Goal: Task Accomplishment & Management: Use online tool/utility

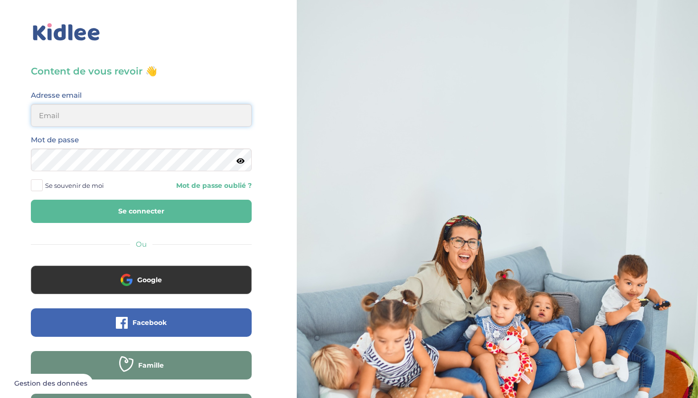
type input "32mirabellagabriel@gmail.com"
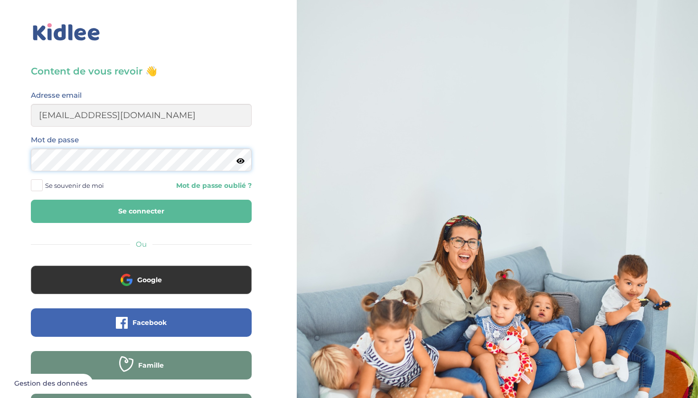
click at [141, 211] on button "Se connecter" at bounding box center [141, 211] width 221 height 23
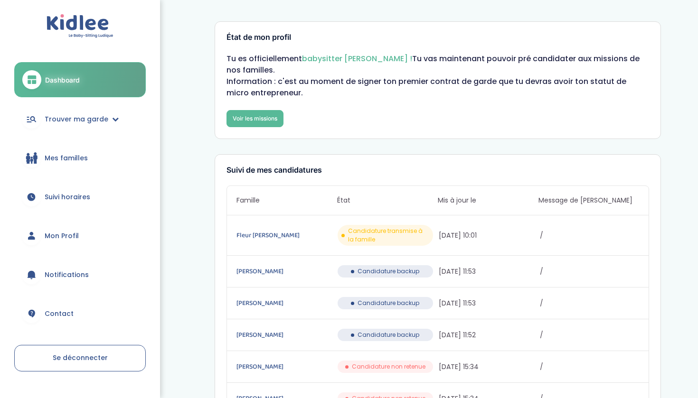
click at [77, 279] on span "Notifications" at bounding box center [67, 275] width 44 height 10
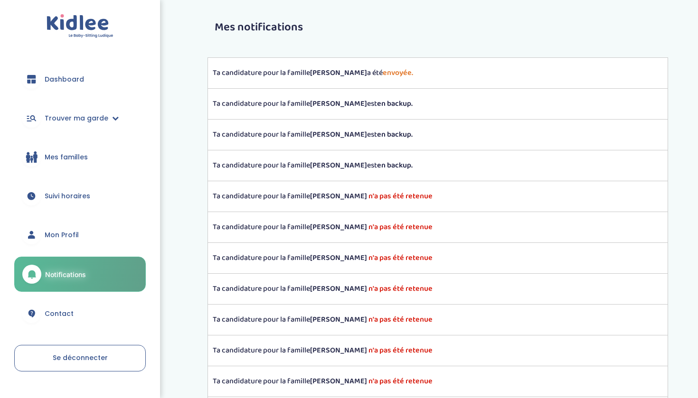
click at [62, 158] on span "Mes familles" at bounding box center [66, 157] width 43 height 10
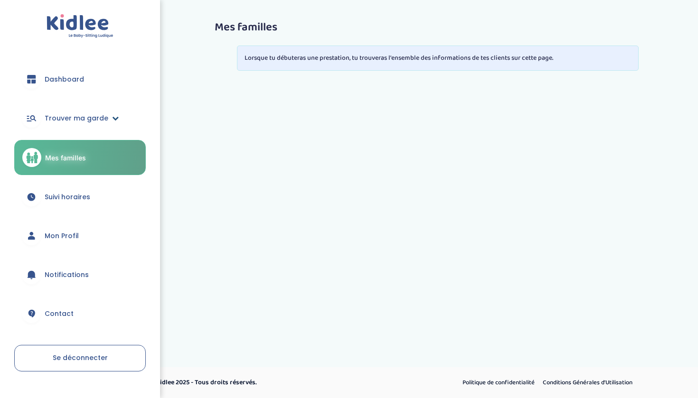
click at [65, 113] on span "Trouver ma garde" at bounding box center [77, 118] width 64 height 10
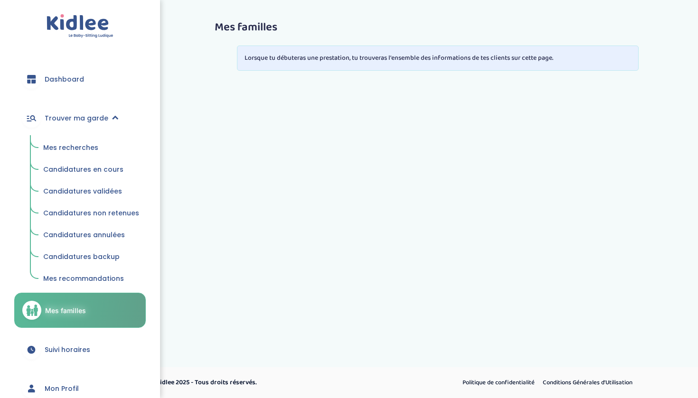
click at [65, 145] on span "Mes recherches" at bounding box center [70, 147] width 55 height 9
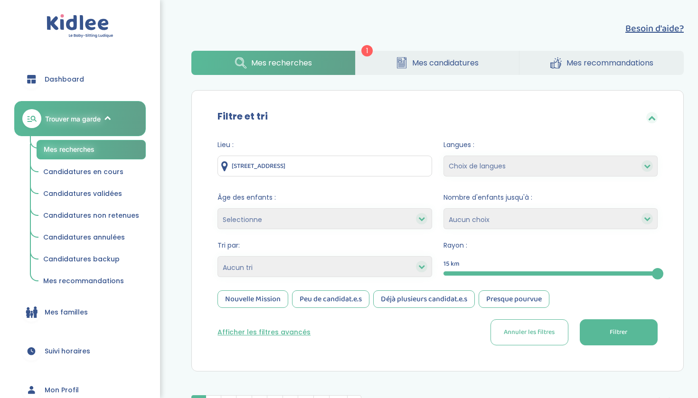
click at [266, 294] on div "Nouvelle Mission" at bounding box center [252, 299] width 71 height 18
click at [604, 327] on button "Filtrer" at bounding box center [618, 332] width 78 height 26
select select "hours_asc"
click at [607, 343] on button "Filtrer" at bounding box center [618, 332] width 78 height 26
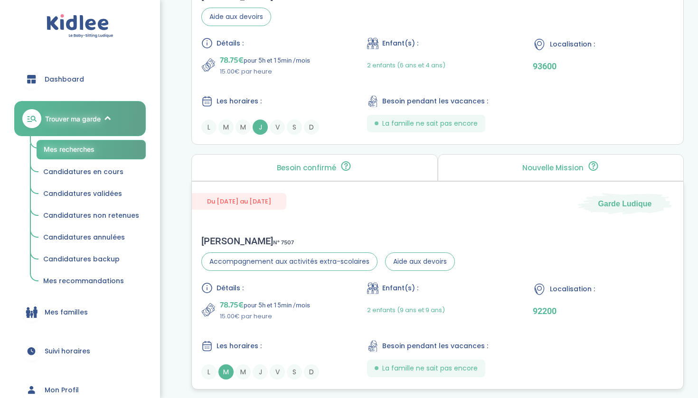
scroll to position [515, 0]
click at [388, 235] on div "Benjamin D . N° 7507" at bounding box center [327, 240] width 253 height 11
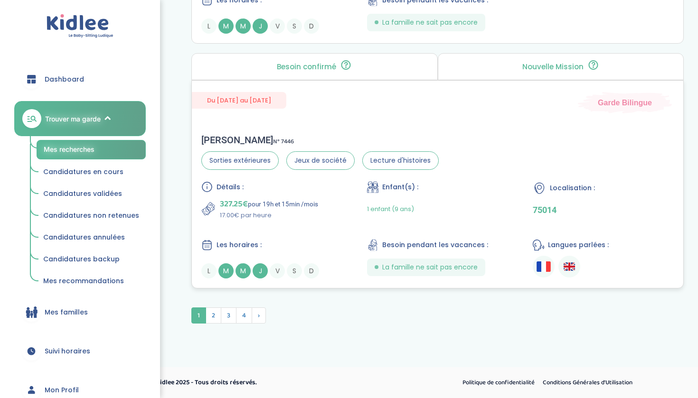
scroll to position [2627, 0]
click at [214, 313] on span "2" at bounding box center [213, 315] width 16 height 16
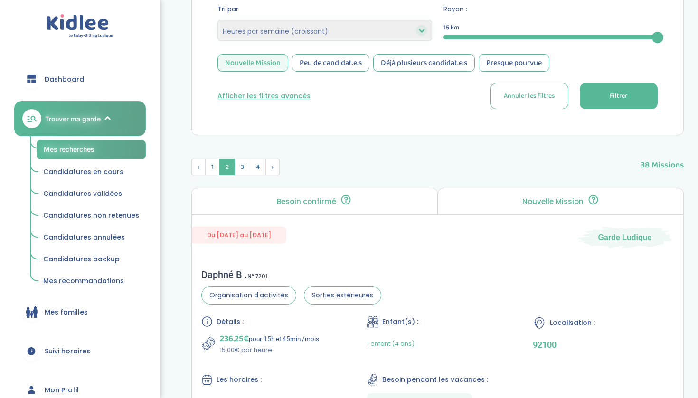
scroll to position [296, 0]
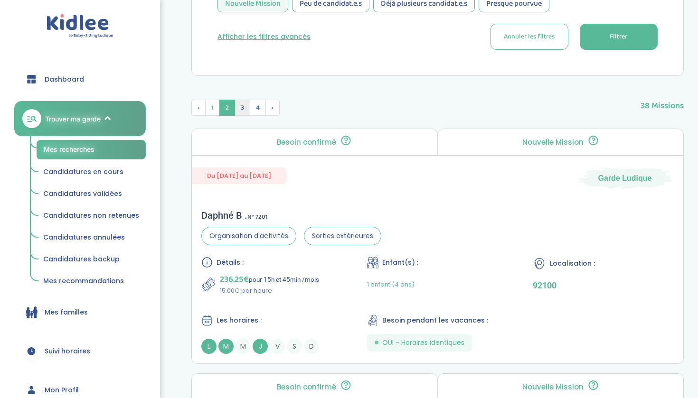
click at [241, 105] on span "3" at bounding box center [242, 108] width 16 height 16
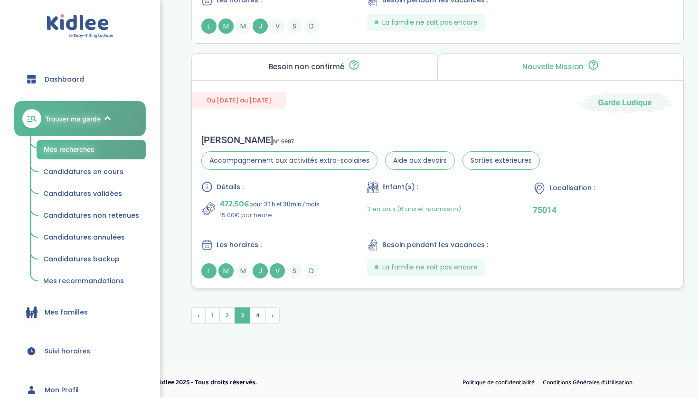
scroll to position [2601, 0]
click at [261, 317] on span "4" at bounding box center [258, 315] width 16 height 16
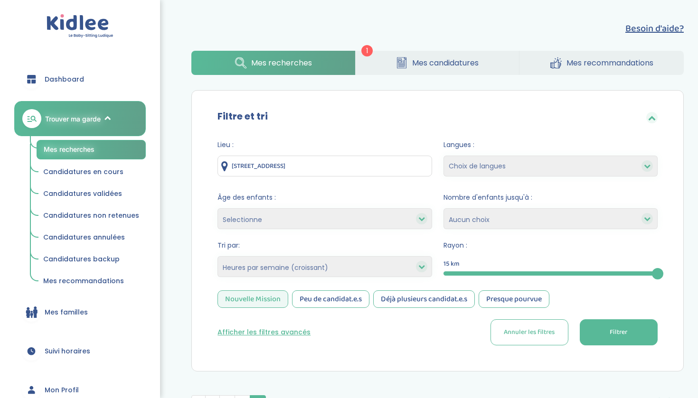
scroll to position [0, 0]
click at [277, 302] on div "Nouvelle Mission" at bounding box center [252, 299] width 71 height 18
click at [605, 330] on button "Filtrer" at bounding box center [618, 332] width 78 height 26
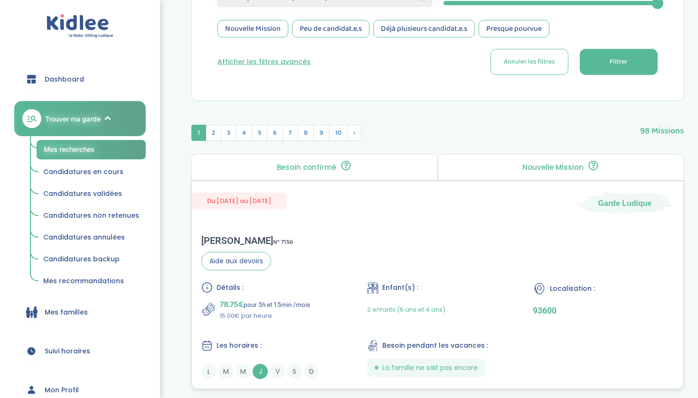
scroll to position [288, 0]
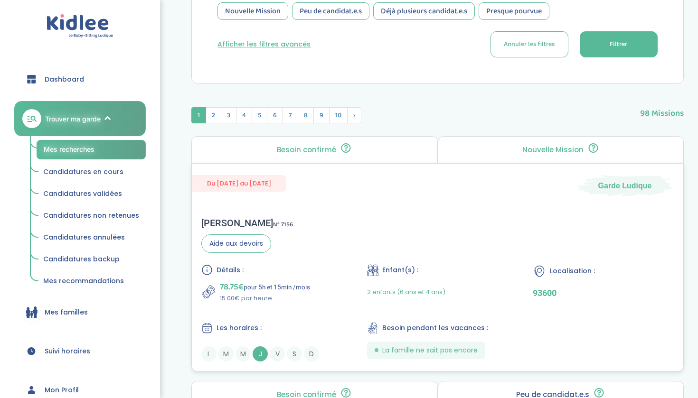
click at [307, 246] on div "Marjorie C . N° 7156 Aide aux devoirs Détails : 78.75€ pour 5h et 15min /mois 1…" at bounding box center [437, 289] width 491 height 163
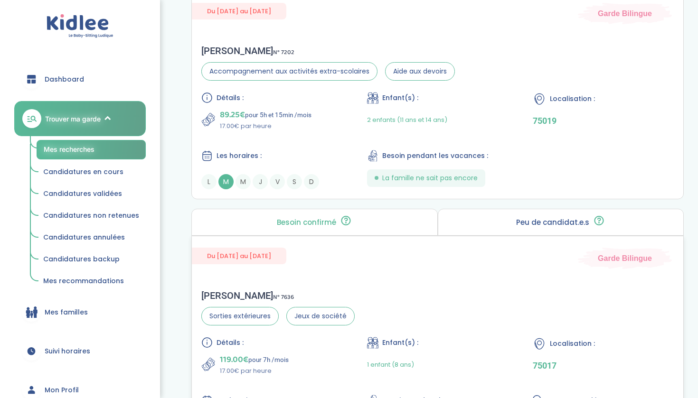
scroll to position [707, 0]
click at [330, 121] on div "89.25€ pour 5h et 15min /mois 17.00€ par heure" at bounding box center [271, 118] width 141 height 23
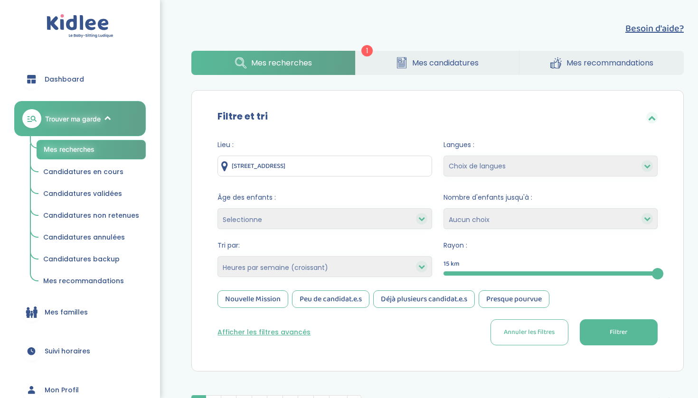
scroll to position [0, 0]
select select "7"
select select
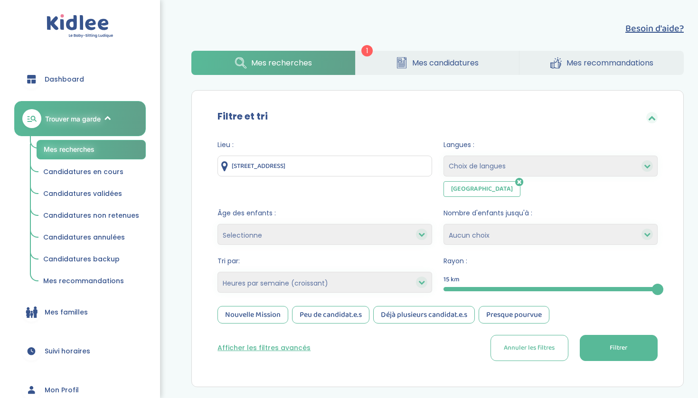
click at [606, 342] on button "Filtrer" at bounding box center [618, 348] width 78 height 26
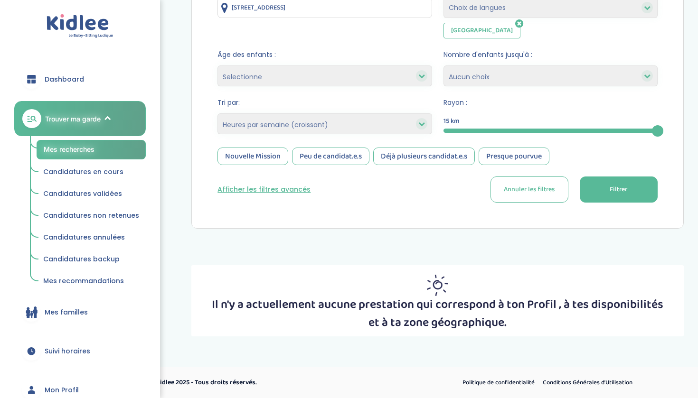
scroll to position [158, 0]
select select
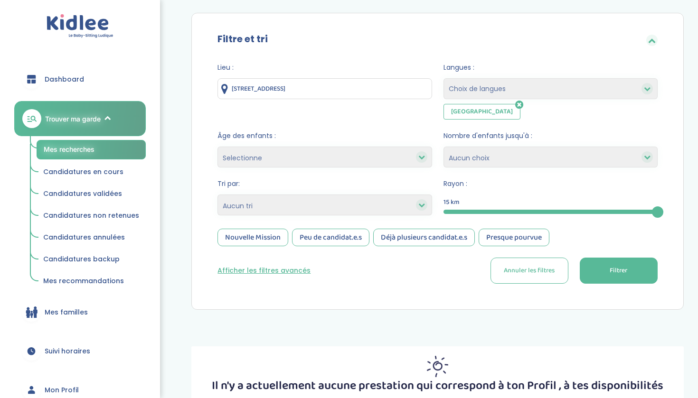
scroll to position [67, 0]
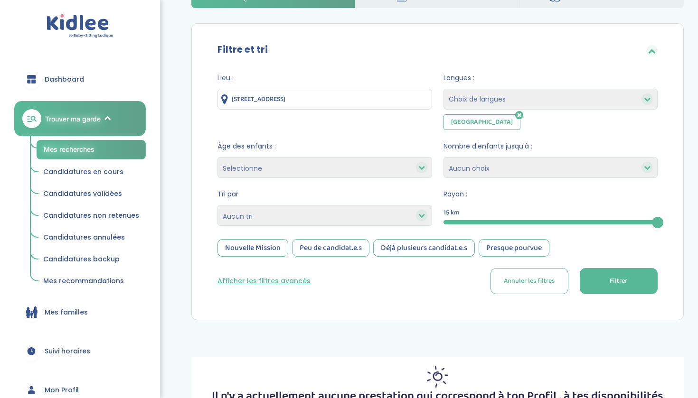
click at [606, 294] on button "Filtrer" at bounding box center [618, 281] width 78 height 26
click at [72, 80] on span "Dashboard" at bounding box center [64, 80] width 39 height 10
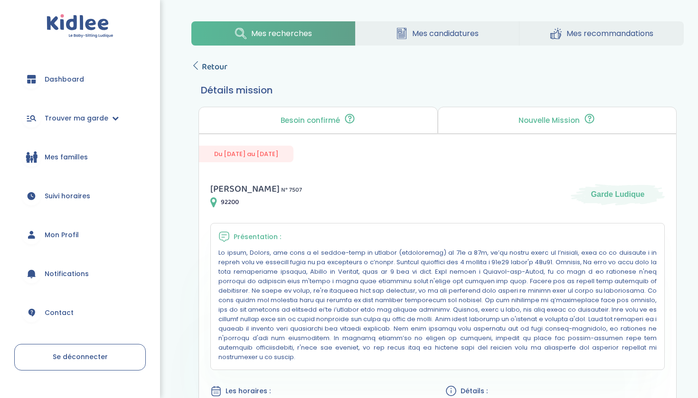
click at [223, 64] on span "Retour" at bounding box center [215, 66] width 26 height 13
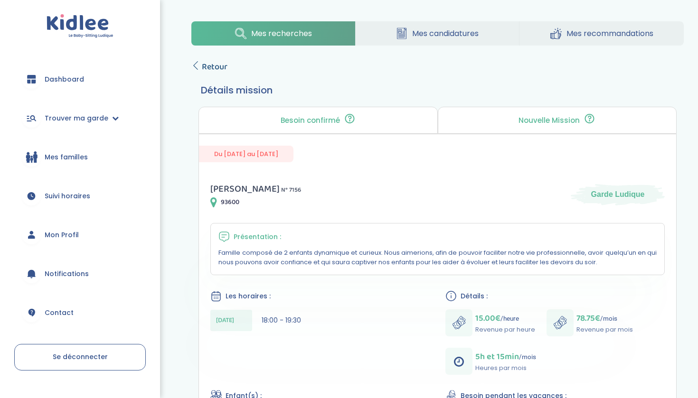
click at [198, 65] on icon at bounding box center [195, 65] width 9 height 9
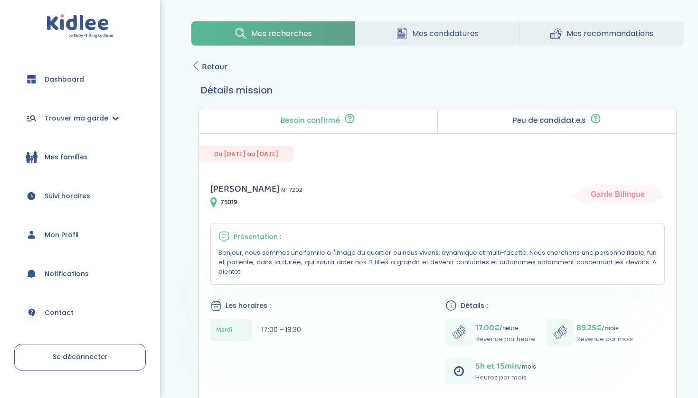
click at [224, 66] on span "Retour" at bounding box center [215, 66] width 26 height 13
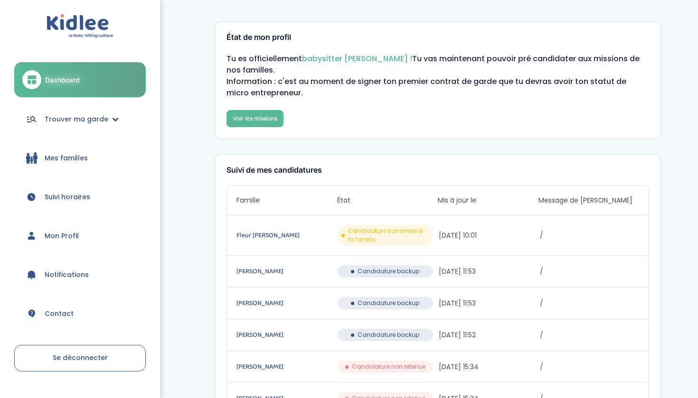
click at [69, 121] on span "Trouver ma garde" at bounding box center [77, 119] width 64 height 10
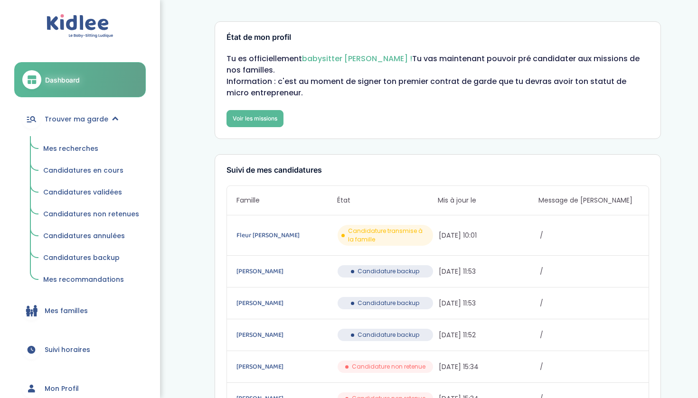
click at [75, 259] on span "Candidatures backup" at bounding box center [81, 257] width 76 height 9
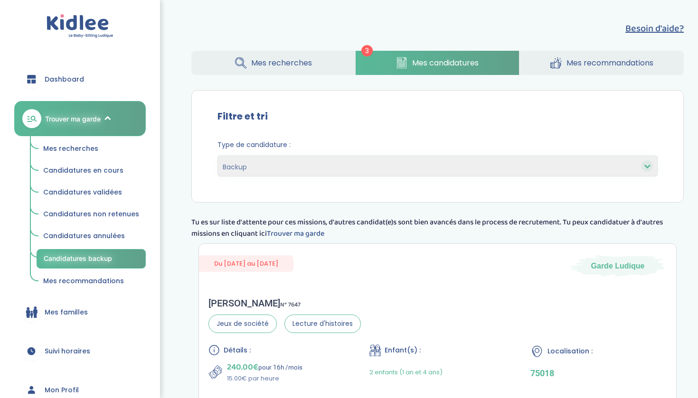
select select "backup"
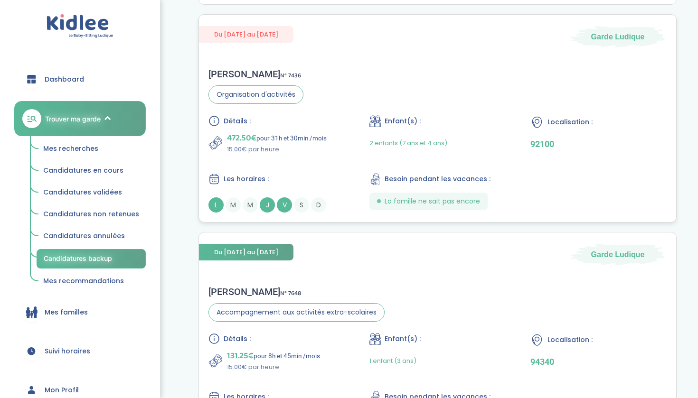
scroll to position [448, 0]
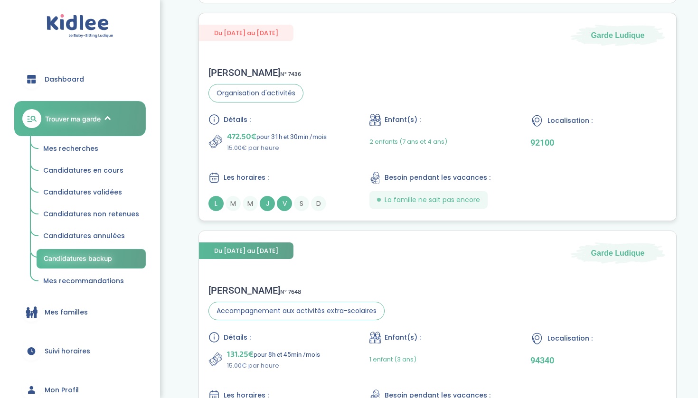
click at [274, 149] on p "15.00€ par heure" at bounding box center [277, 147] width 100 height 9
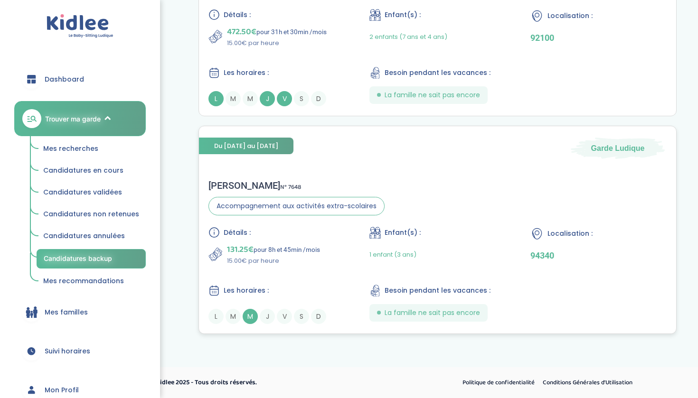
scroll to position [553, 0]
click at [331, 221] on div "Caroline H . N° 7648 Accompagnement aux activités extra-scolaires Détails : 131…" at bounding box center [437, 251] width 477 height 163
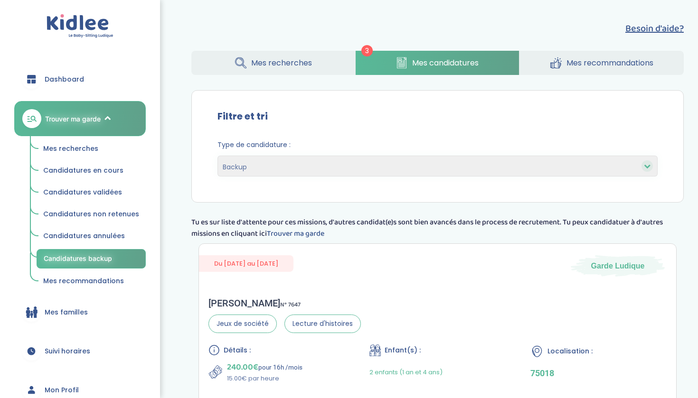
scroll to position [0, 0]
click at [110, 172] on span "Candidatures en cours" at bounding box center [83, 170] width 80 height 9
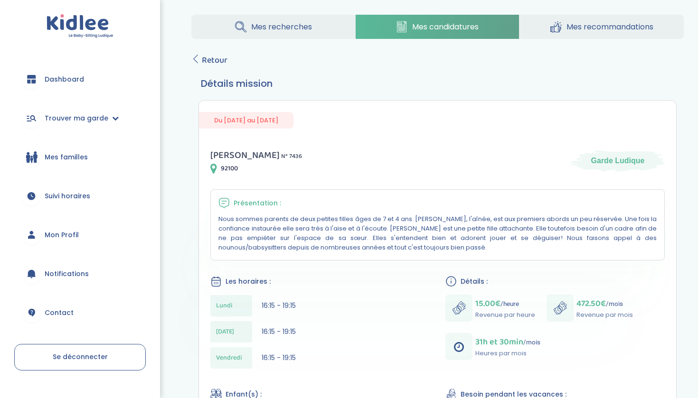
scroll to position [9, 0]
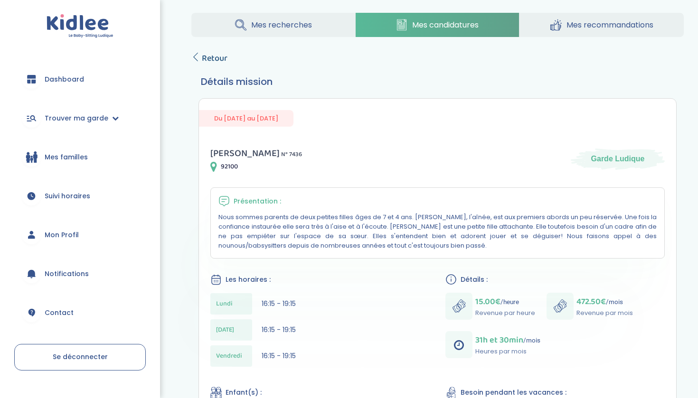
click at [211, 59] on span "Retour" at bounding box center [215, 58] width 26 height 13
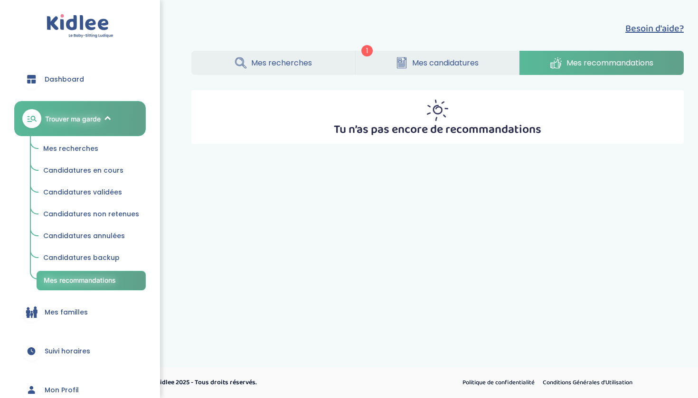
click at [414, 57] on span "Mes candidatures" at bounding box center [445, 63] width 66 height 12
